Goal: Information Seeking & Learning: Learn about a topic

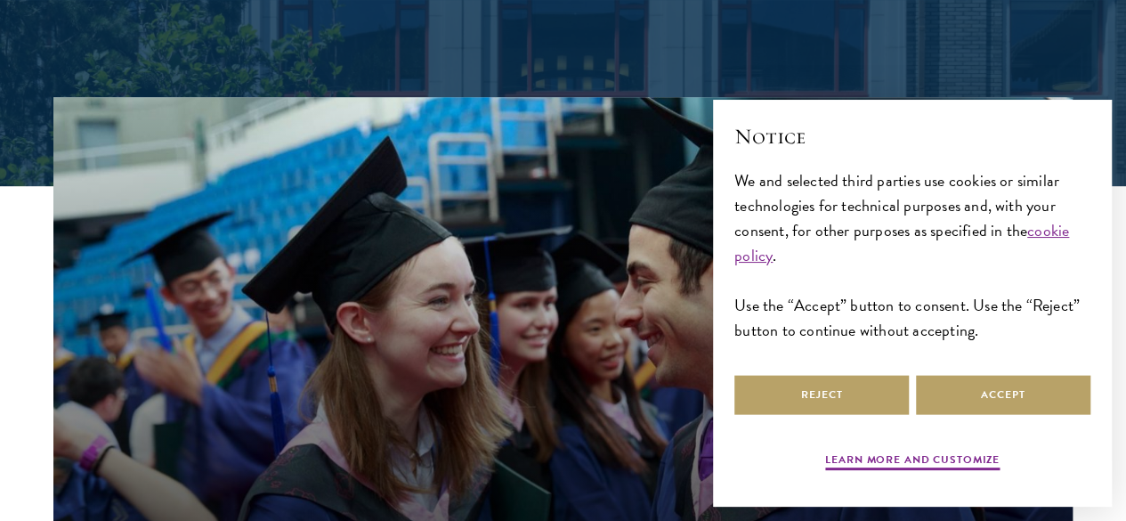
scroll to position [433, 0]
click at [780, 343] on div "Notice We and selected third parties use cookies or similar technologies for te…" at bounding box center [912, 246] width 356 height 250
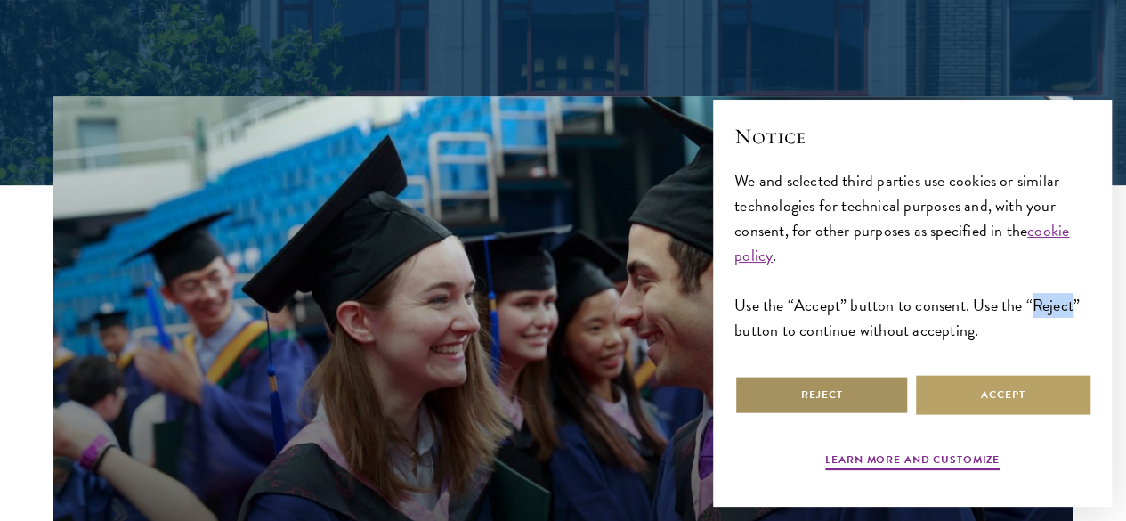
click at [768, 391] on button "Reject" at bounding box center [821, 395] width 174 height 40
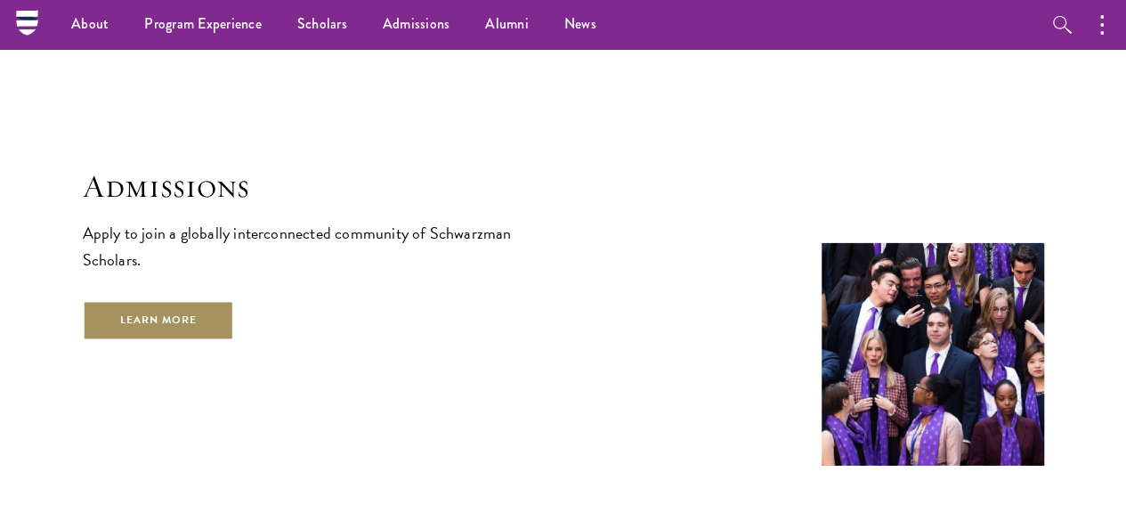
scroll to position [2729, 0]
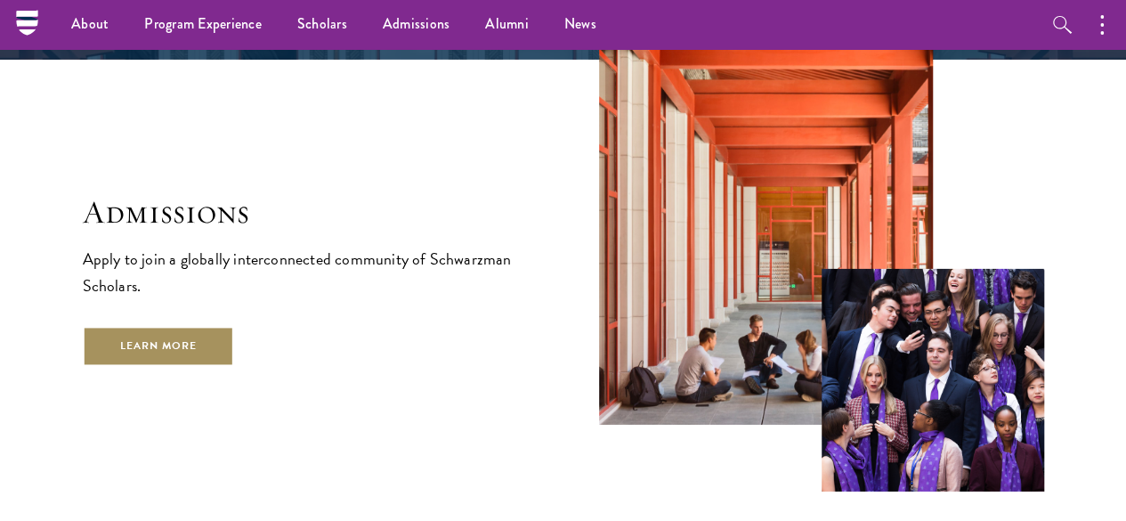
click at [235, 355] on link "Learn More" at bounding box center [159, 346] width 152 height 40
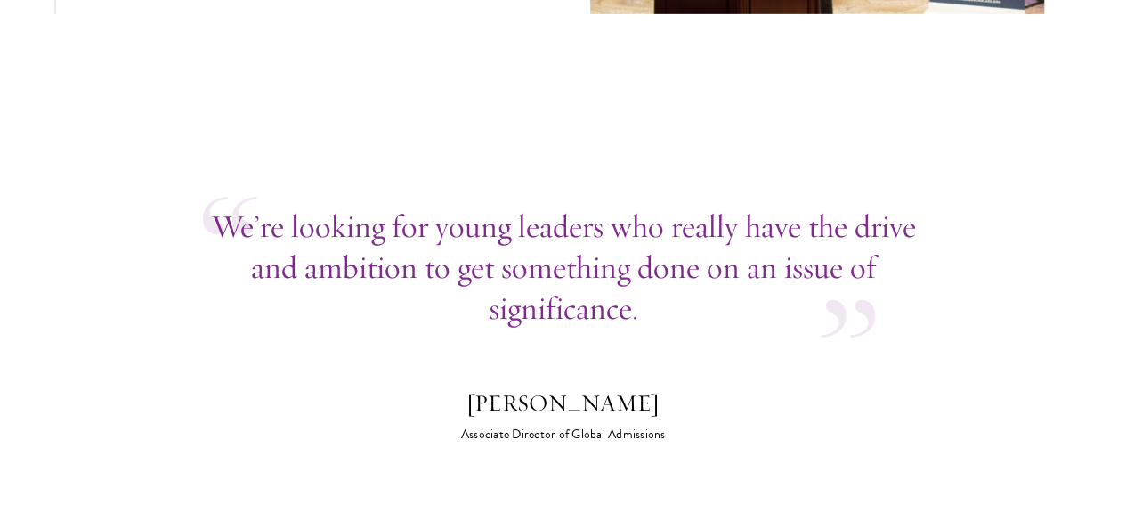
scroll to position [6225, 0]
